Goal: Find contact information: Find contact information

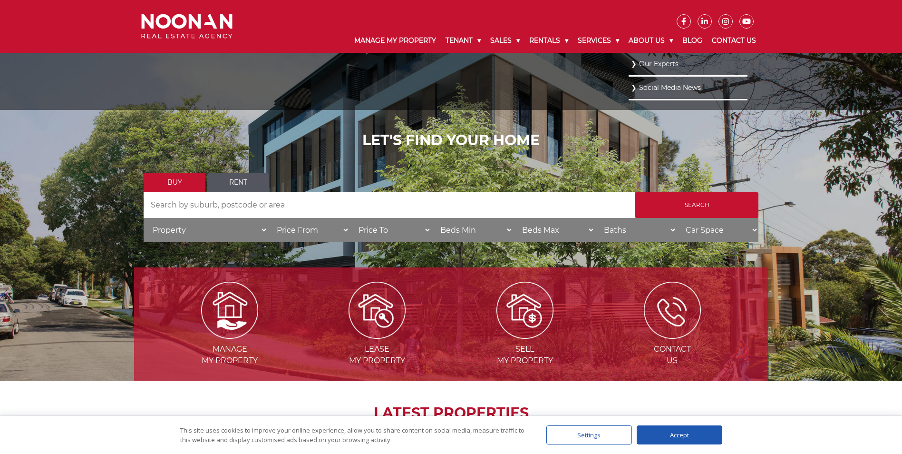
click at [655, 63] on link "Our Experts" at bounding box center [688, 64] width 114 height 13
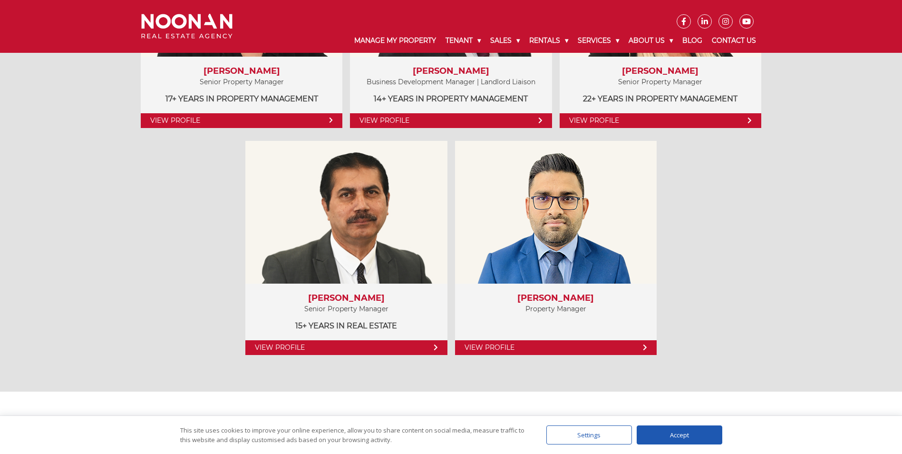
scroll to position [659, 0]
